Goal: Complete application form

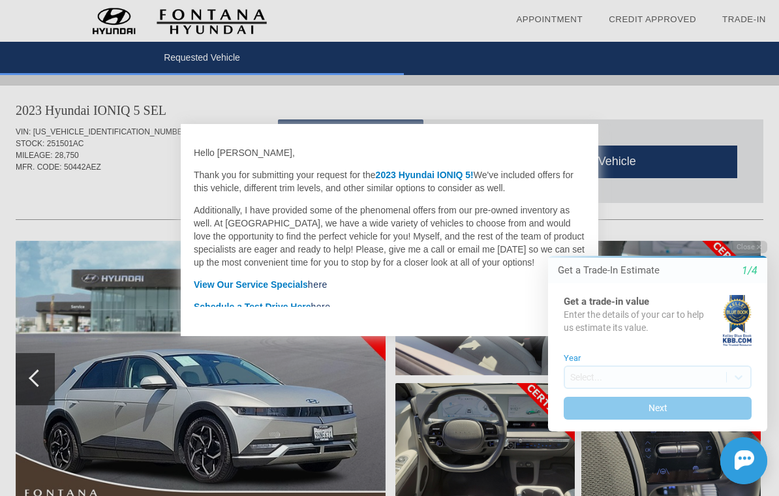
click at [753, 250] on button "Close" at bounding box center [748, 247] width 37 height 12
click at [758, 247] on icon "button" at bounding box center [758, 247] width 5 height 5
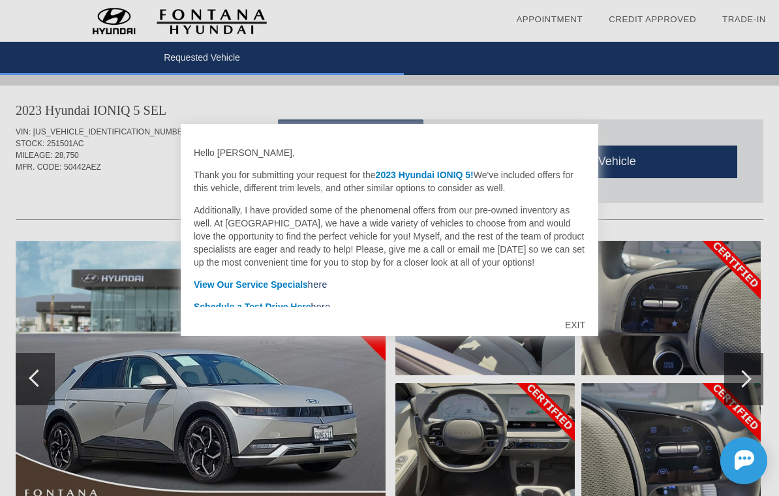
click at [581, 322] on div "EXIT" at bounding box center [575, 324] width 46 height 39
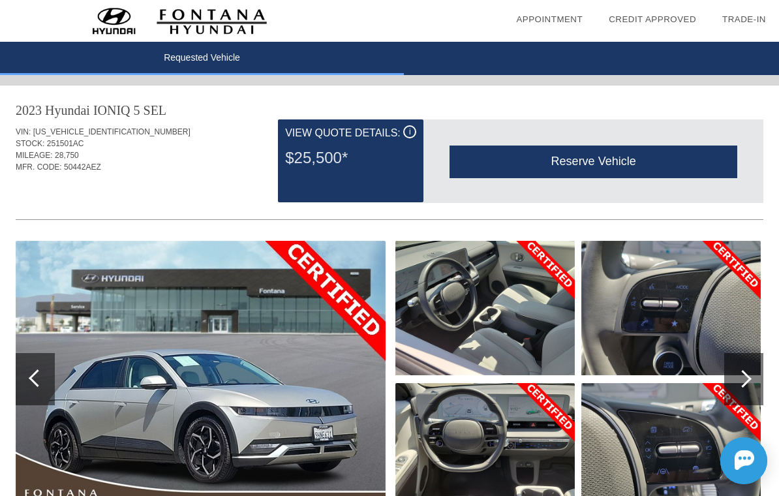
click at [636, 166] on div "Reserve Vehicle" at bounding box center [593, 161] width 288 height 32
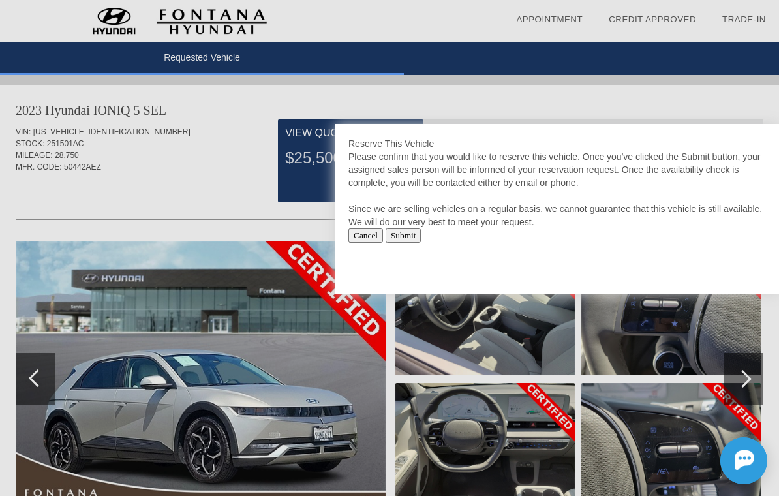
click at [421, 230] on input "Submit" at bounding box center [403, 235] width 36 height 14
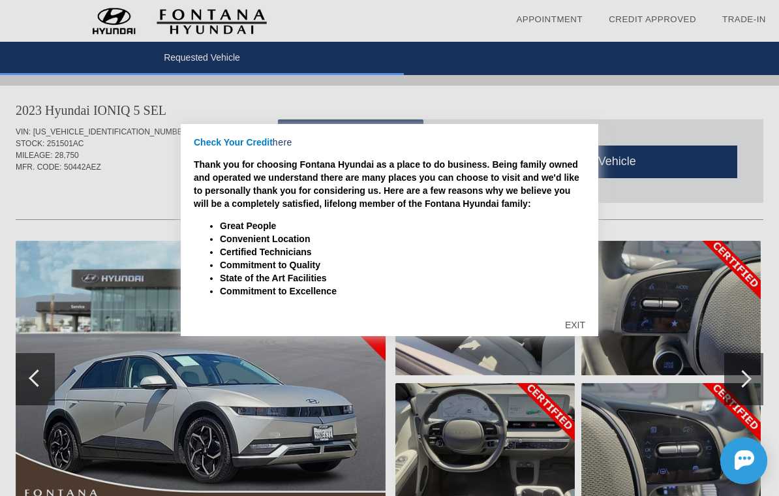
scroll to position [186, 0]
click at [584, 329] on div "EXIT" at bounding box center [575, 324] width 46 height 39
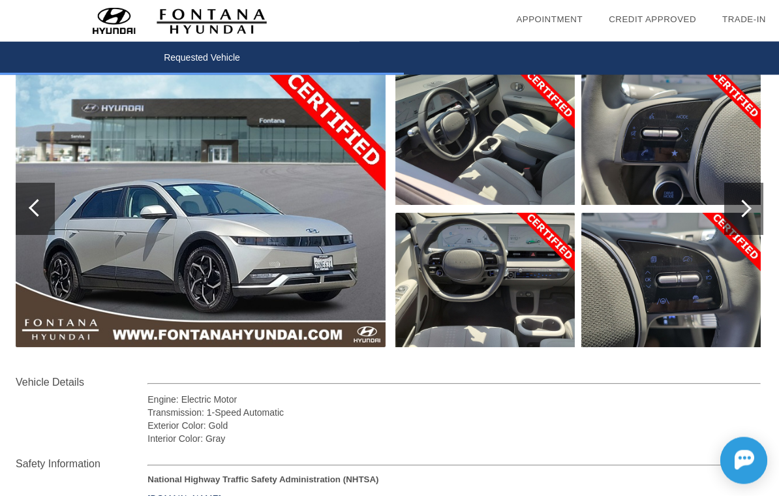
scroll to position [0, 0]
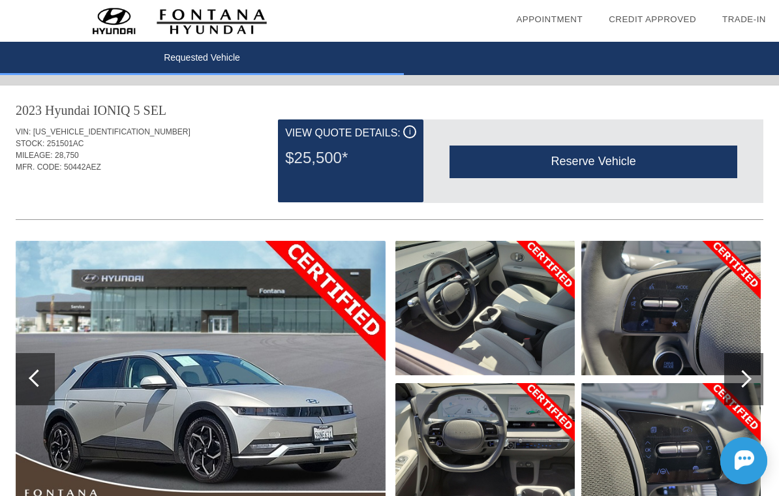
click at [413, 136] on div "i" at bounding box center [409, 131] width 13 height 13
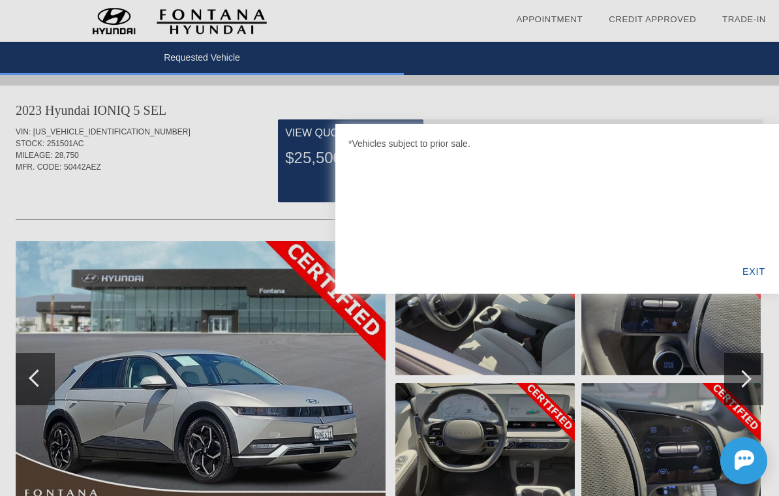
click at [760, 269] on div "EXIT" at bounding box center [753, 271] width 50 height 44
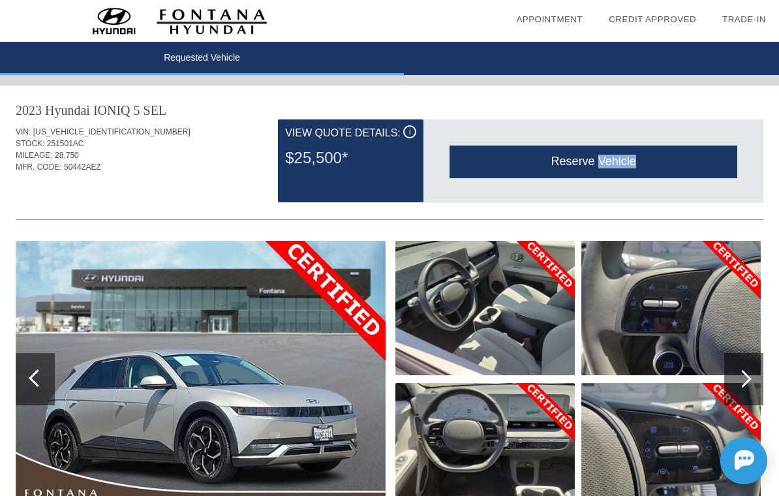
click at [590, 248] on img at bounding box center [670, 308] width 179 height 134
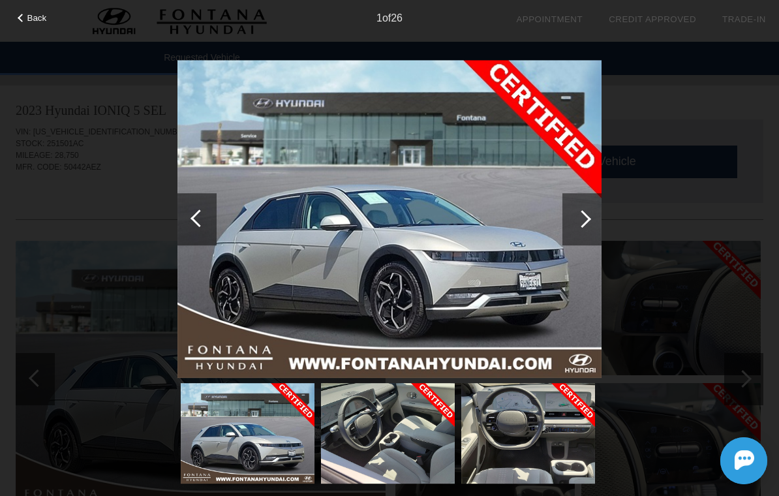
scroll to position [70, 1]
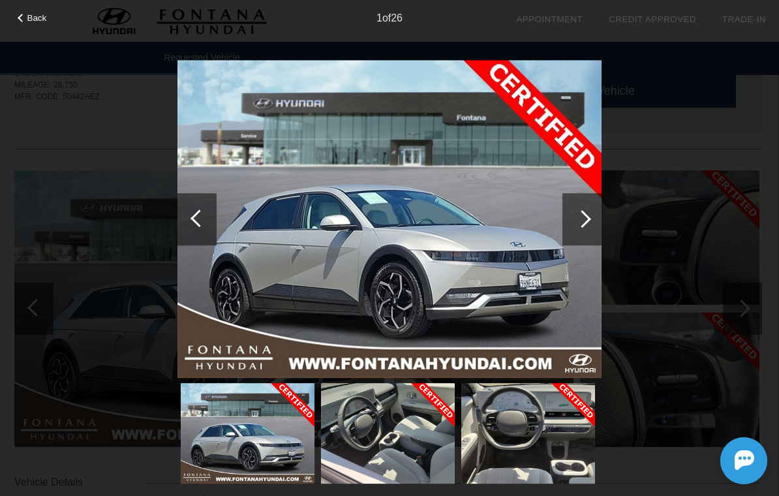
click at [33, 23] on span "Back" at bounding box center [37, 18] width 20 height 10
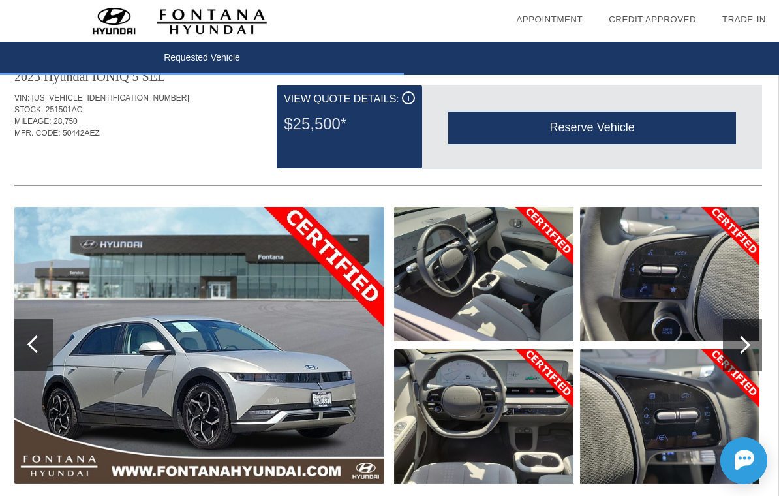
scroll to position [0, 1]
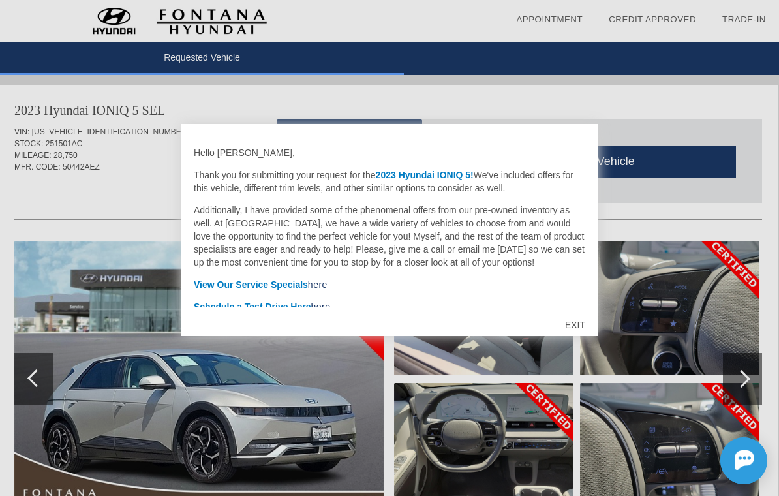
click at [587, 327] on div "EXIT" at bounding box center [575, 324] width 46 height 39
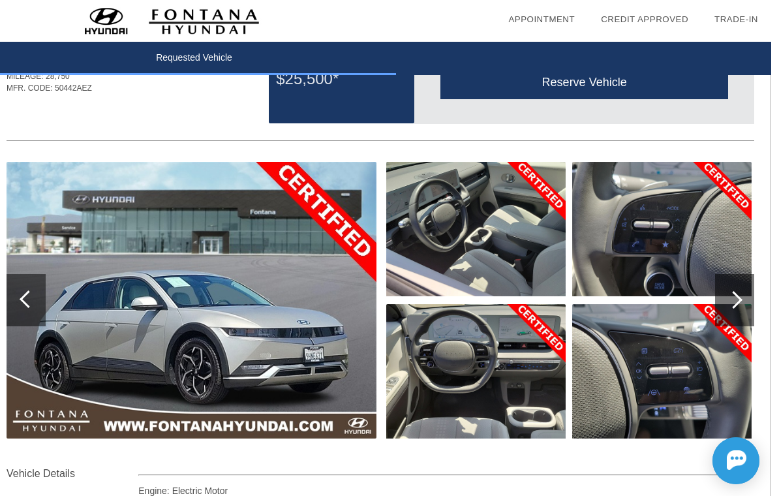
scroll to position [0, 1]
